Goal: Find specific page/section: Find specific page/section

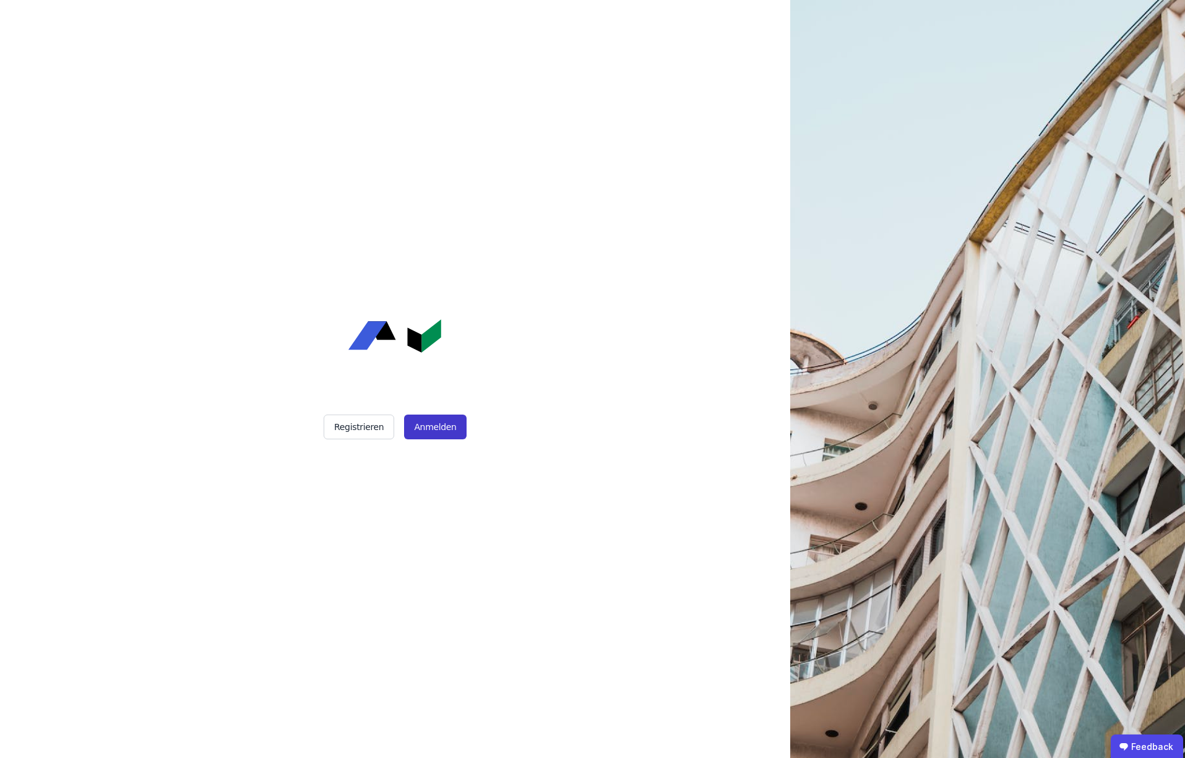
click at [426, 429] on button "Anmelden" at bounding box center [435, 426] width 62 height 25
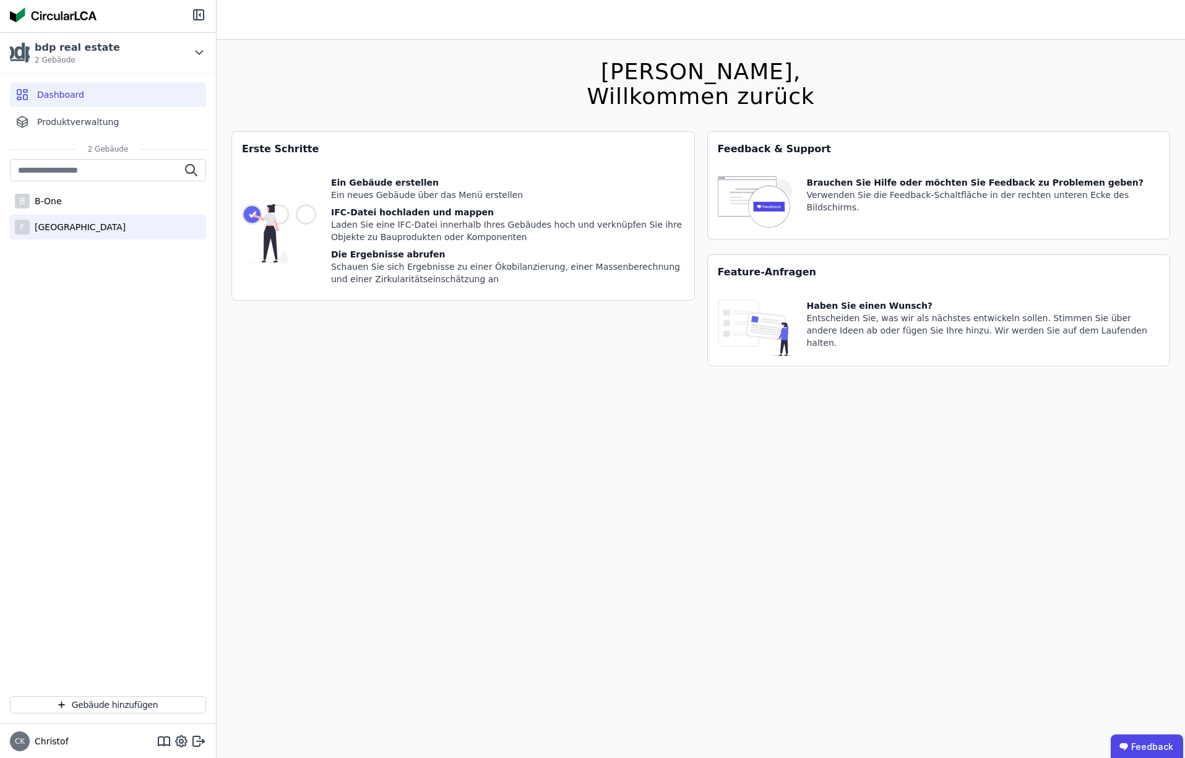
click at [53, 226] on div "[GEOGRAPHIC_DATA]" at bounding box center [78, 227] width 96 height 12
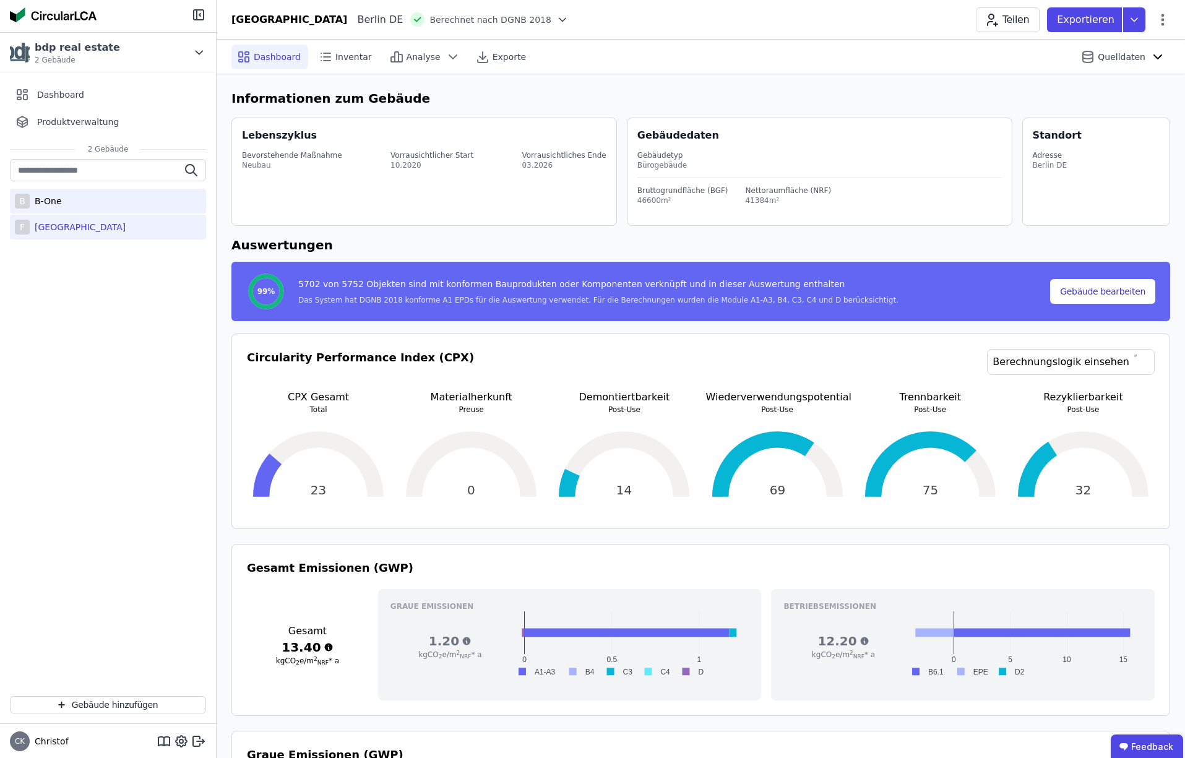
click at [48, 200] on div "B-One" at bounding box center [46, 201] width 32 height 12
